Goal: Task Accomplishment & Management: Manage account settings

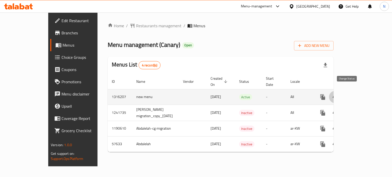
click at [338, 94] on icon "enhanced table" at bounding box center [335, 97] width 6 height 6
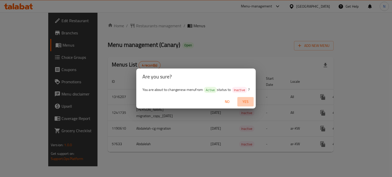
click at [247, 103] on span "Yes" at bounding box center [245, 102] width 12 height 6
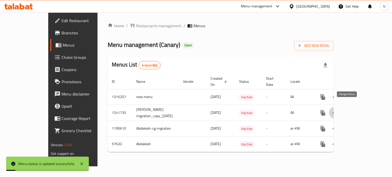
click at [341, 111] on button "enhanced table" at bounding box center [335, 113] width 12 height 12
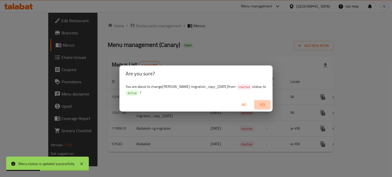
click at [266, 107] on span "Yes" at bounding box center [262, 105] width 12 height 6
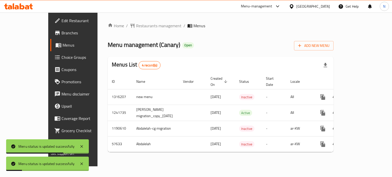
click at [270, 164] on div "Home / Restaurants management / Menus Menu management ( Canary ) Open Add New M…" at bounding box center [220, 90] width 246 height 154
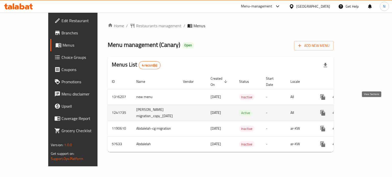
click at [363, 110] on icon "enhanced table" at bounding box center [360, 113] width 6 height 6
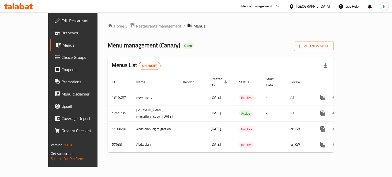
click at [333, 21] on div "Home / Restaurants management / Menus Menu management ( Canary ) Open Add New M…" at bounding box center [220, 90] width 246 height 155
